Goal: Information Seeking & Learning: Learn about a topic

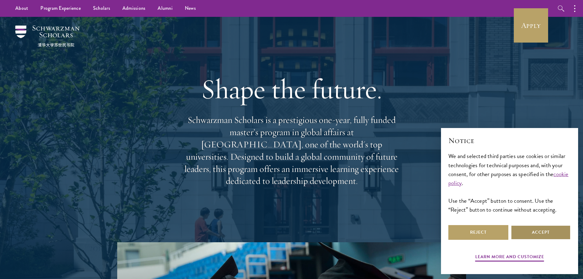
click at [546, 235] on button "Accept" at bounding box center [540, 232] width 60 height 15
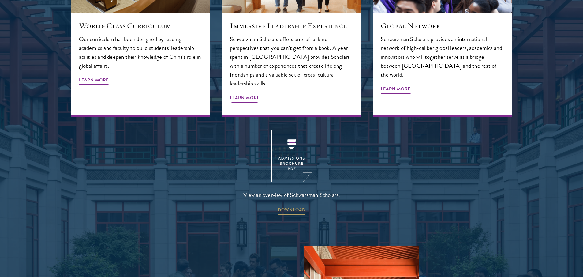
scroll to position [826, 0]
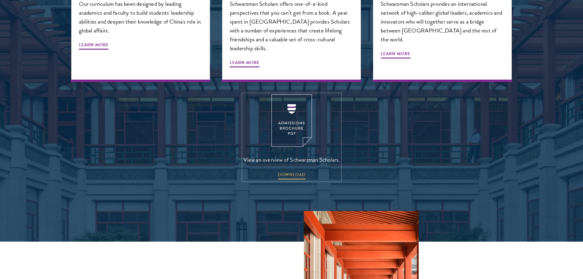
click at [288, 95] on img at bounding box center [291, 120] width 40 height 52
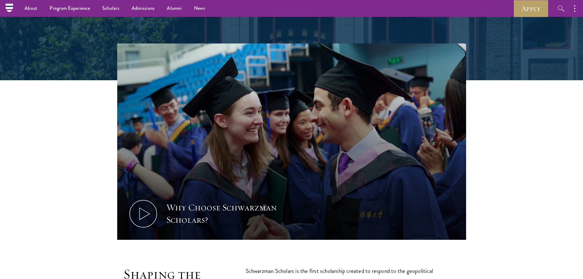
scroll to position [0, 0]
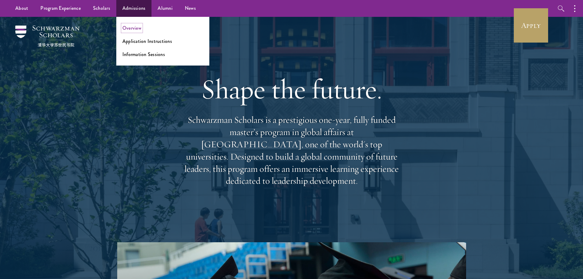
click at [133, 27] on link "Overview" at bounding box center [131, 27] width 19 height 7
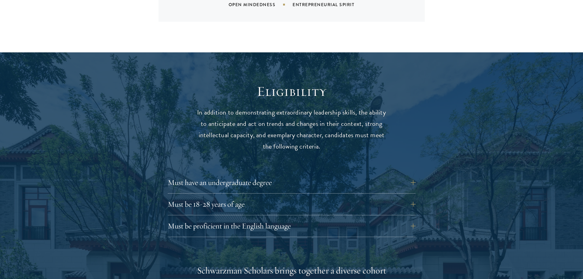
scroll to position [795, 0]
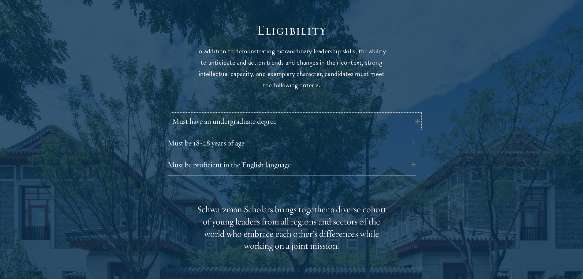
click at [214, 114] on button "Must have an undergraduate degree" at bounding box center [296, 121] width 248 height 15
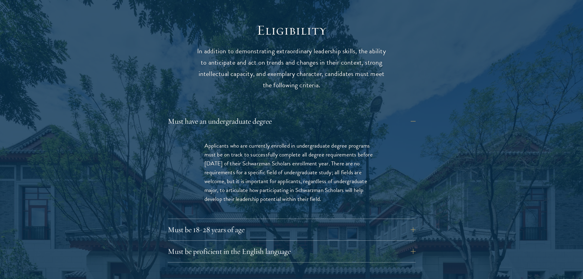
click at [239, 225] on div "Must be 18-28 years of age Candidates must be at least 18 but not yet 29 years …" at bounding box center [292, 231] width 248 height 18
click at [239, 222] on button "Must be 18-28 years of age" at bounding box center [296, 229] width 248 height 15
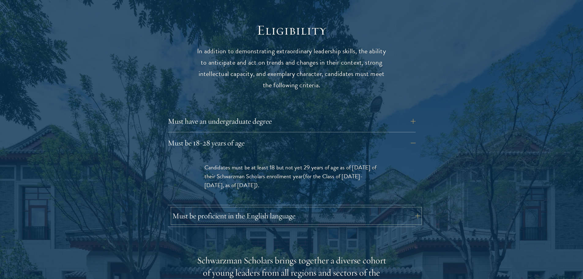
click at [225, 208] on button "Must be proficient in the English language" at bounding box center [296, 215] width 248 height 15
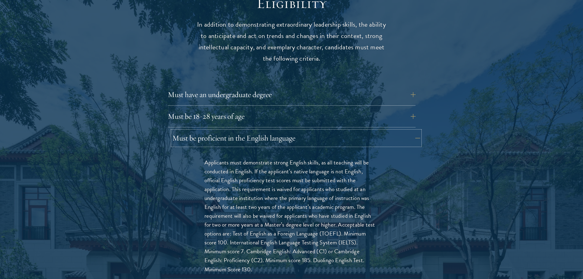
scroll to position [856, 0]
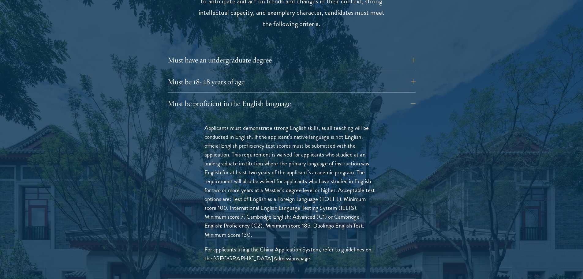
click at [219, 83] on div "Must have an undergraduate degree Applicants who are currently enrolled in unde…" at bounding box center [292, 165] width 248 height 225
click at [219, 96] on button "Must be proficient in the English language" at bounding box center [296, 103] width 248 height 15
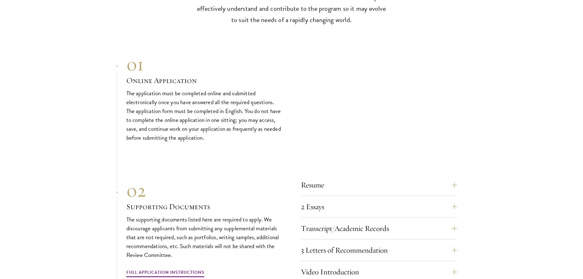
scroll to position [2018, 0]
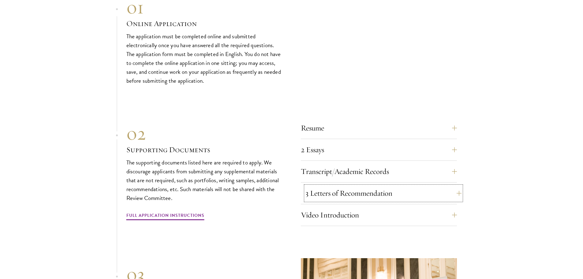
click at [364, 186] on button "3 Letters of Recommendation" at bounding box center [383, 193] width 156 height 15
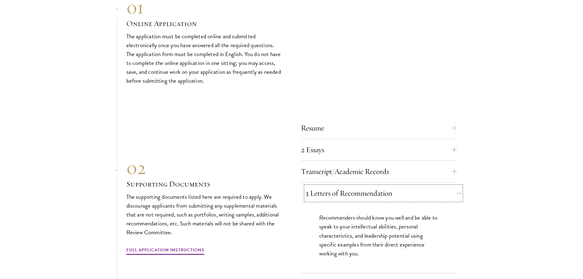
click at [364, 186] on button "3 Letters of Recommendation" at bounding box center [383, 193] width 156 height 15
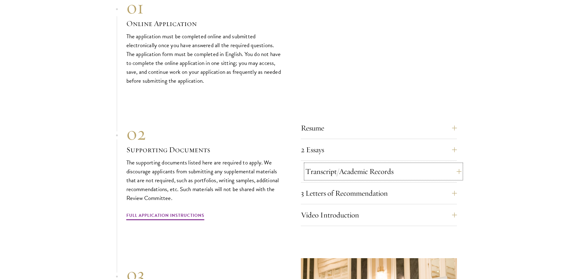
click at [359, 172] on button "Transcript/Academic Records" at bounding box center [383, 171] width 156 height 15
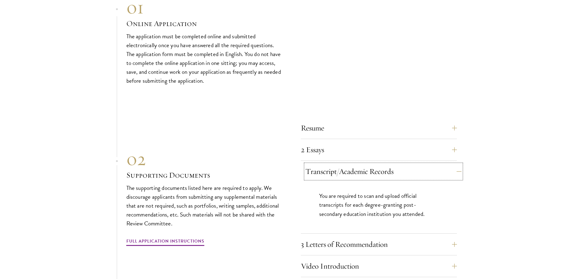
click at [359, 172] on button "Transcript/Academic Records" at bounding box center [383, 171] width 156 height 15
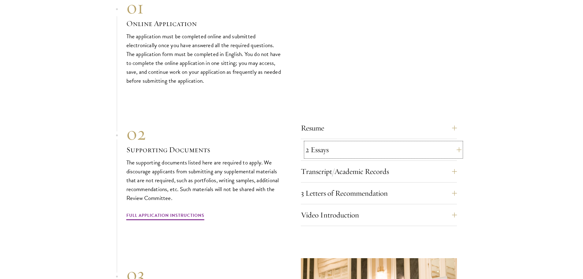
click at [353, 150] on button "2 Essays" at bounding box center [383, 149] width 156 height 15
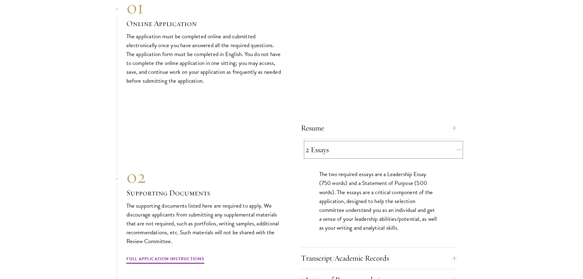
click at [353, 149] on button "2 Essays" at bounding box center [383, 149] width 156 height 15
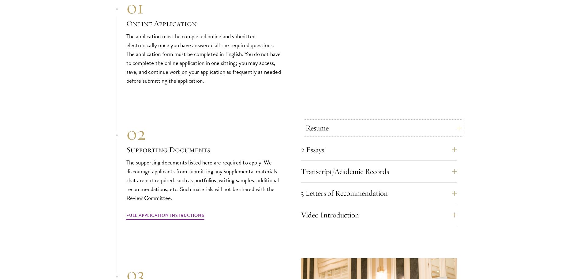
click at [349, 125] on button "Resume" at bounding box center [383, 127] width 156 height 15
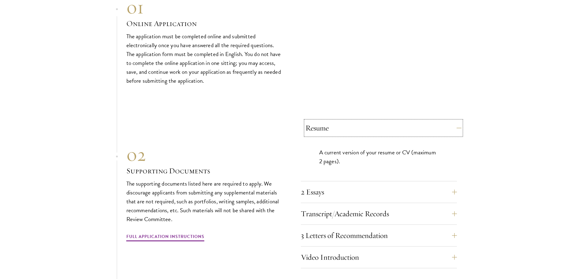
click at [349, 125] on button "Resume" at bounding box center [383, 127] width 156 height 15
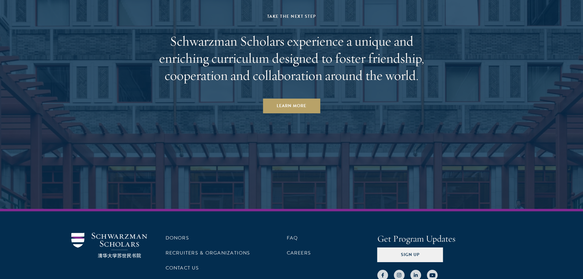
scroll to position [3228, 0]
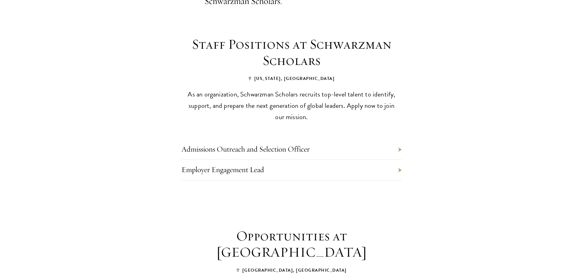
scroll to position [245, 0]
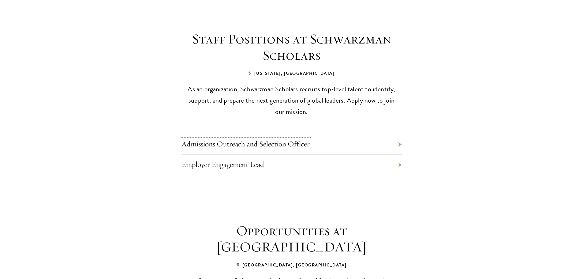
click at [295, 139] on link "Admissions Outreach and Selection Officer" at bounding box center [245, 143] width 128 height 9
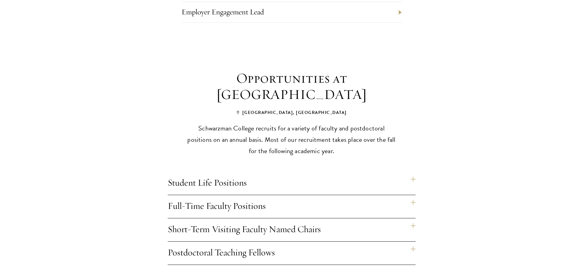
scroll to position [398, 0]
click at [258, 171] on h4 "Student Life Positions" at bounding box center [292, 182] width 248 height 23
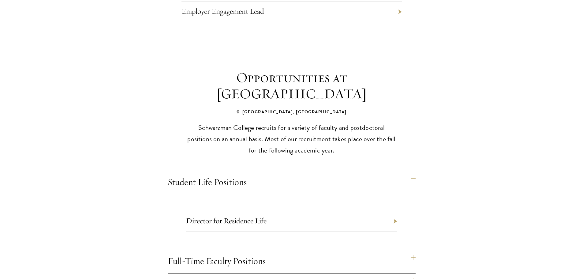
click at [258, 171] on h4 "Student Life Positions" at bounding box center [292, 182] width 248 height 23
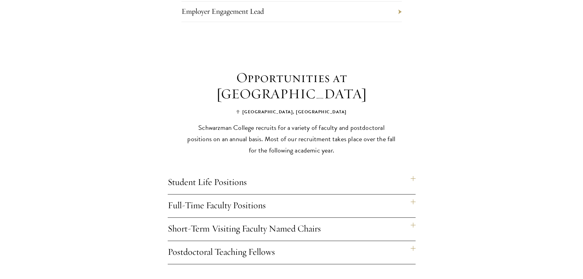
click at [237, 194] on h4 "Full-Time Faculty Positions" at bounding box center [292, 205] width 248 height 23
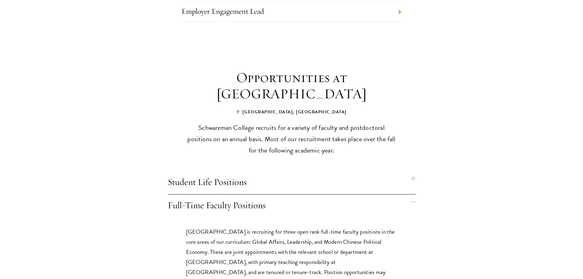
scroll to position [489, 0]
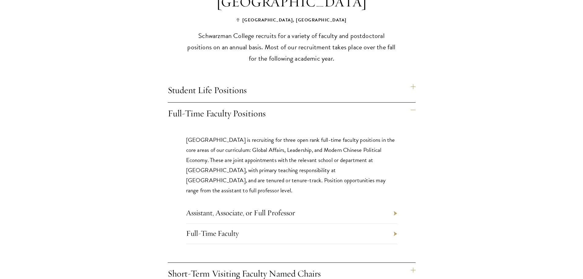
click at [221, 102] on h4 "Full-Time Faculty Positions" at bounding box center [292, 113] width 248 height 23
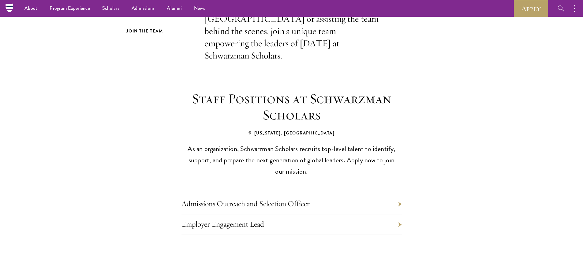
scroll to position [184, 0]
click at [246, 215] on li "Employer Engagement Lead" at bounding box center [291, 225] width 220 height 20
click at [250, 220] on link "Employer Engagement Lead" at bounding box center [222, 224] width 83 height 9
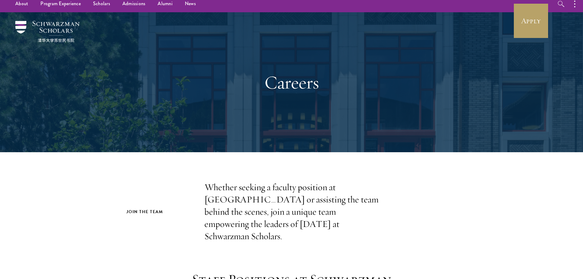
scroll to position [0, 0]
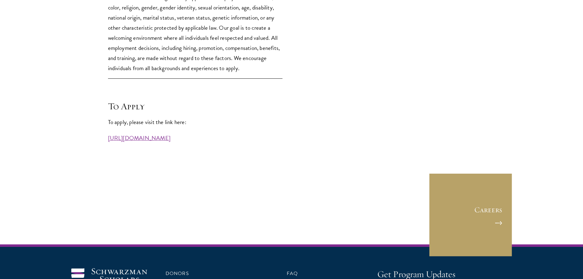
scroll to position [1621, 0]
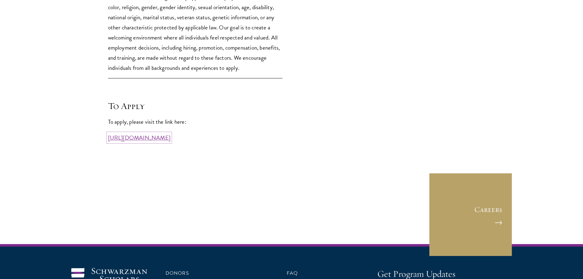
drag, startPoint x: 176, startPoint y: 152, endPoint x: 175, endPoint y: 156, distance: 3.9
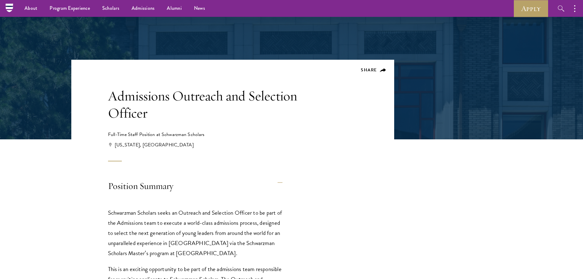
scroll to position [0, 0]
